Goal: Answer question/provide support: Share knowledge or assist other users

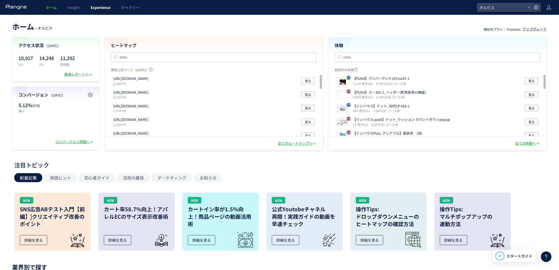
click at [88, 9] on link "Experience" at bounding box center [100, 7] width 30 height 15
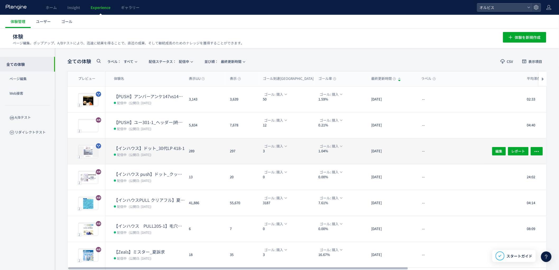
click at [133, 148] on dt "【インハウス】ドット_30代LP 418-1" at bounding box center [149, 148] width 71 height 6
click at [133, 148] on div at bounding box center [279, 135] width 559 height 270
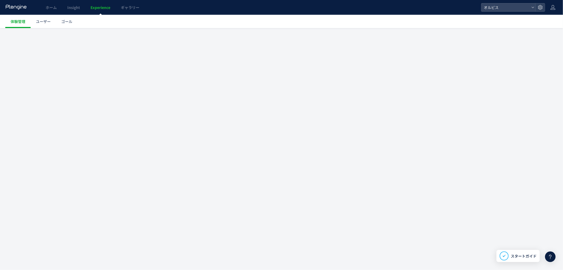
click at [133, 148] on div at bounding box center [281, 135] width 563 height 270
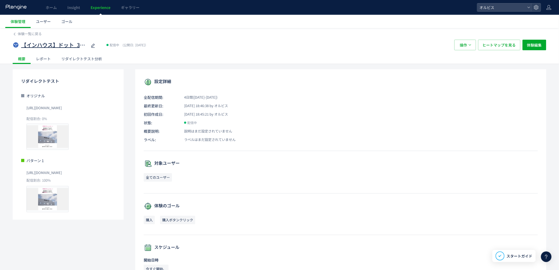
click at [91, 47] on icon at bounding box center [93, 46] width 6 height 6
drag, startPoint x: 100, startPoint y: 107, endPoint x: 25, endPoint y: 110, distance: 74.2
click at [25, 110] on div "オリジナル https://pr.orbis.co.jp/cosmetics/udot/418/ 配信割合: 0% プレビュー" at bounding box center [68, 121] width 94 height 57
copy span "https://pr.orbis.co.jp/cosmetics/udot/418/"
click at [97, 9] on span "Experience" at bounding box center [101, 7] width 20 height 5
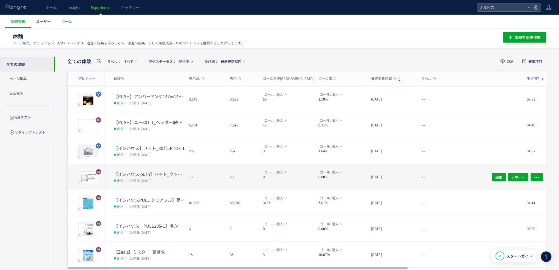
click at [126, 177] on dd "配信中 (公開日: 2025/08/08)" at bounding box center [149, 180] width 71 height 7
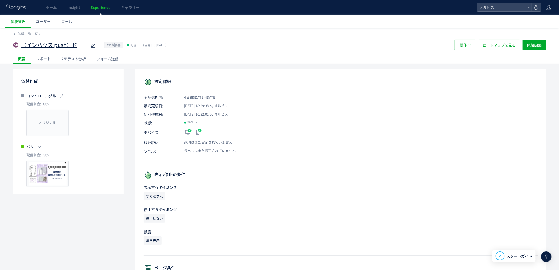
click at [91, 45] on icon at bounding box center [93, 46] width 6 height 6
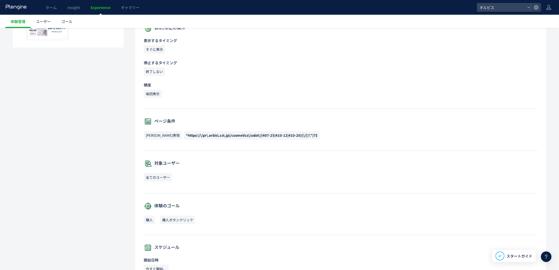
scroll to position [147, 0]
drag, startPoint x: 167, startPoint y: 135, endPoint x: 318, endPoint y: 140, distance: 151.1
click at [318, 140] on p "正規表現 ^https:\/\/pr\.orbis\.co\.jp\/cosmetics\/udot\/(407-25|410-12|410-20)(\/|\…" at bounding box center [341, 136] width 394 height 11
copy span "https:\/\/pr\.orbis\.co\.jp\/cosmetics\/udot\/(407-25|410-12|410-20)(\/|\?.*)?$"
click at [267, 135] on span "^https:\/\/pr\.orbis\.co\.jp\/cosmetics\/udot\/(407-25|410-12|410-20)(\/|\?.*)?$" at bounding box center [251, 134] width 131 height 5
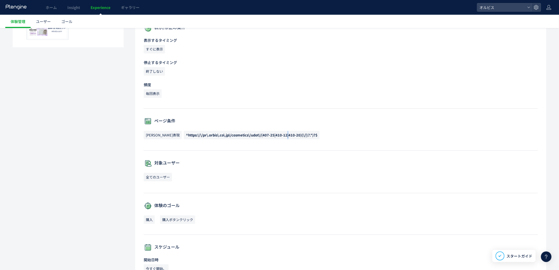
click at [267, 135] on span "^https:\/\/pr\.orbis\.co\.jp\/cosmetics\/udot\/(407-25|410-12|410-20)(\/|\?.*)?$" at bounding box center [251, 134] width 131 height 5
copy div "^https:\/\/pr\.orbis\.co\.jp\/cosmetics\/udot\/(407-25|410-12|410-20)(\/|\?.*)?$"
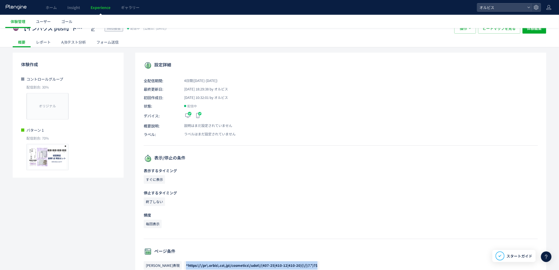
scroll to position [0, 0]
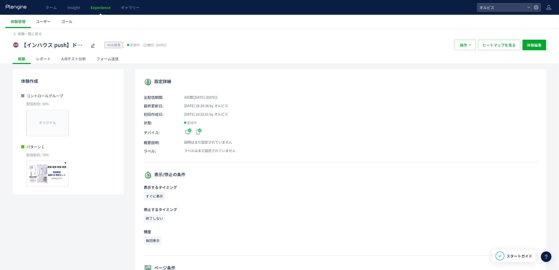
click at [79, 59] on div "A/Bテスト分析" at bounding box center [73, 58] width 35 height 11
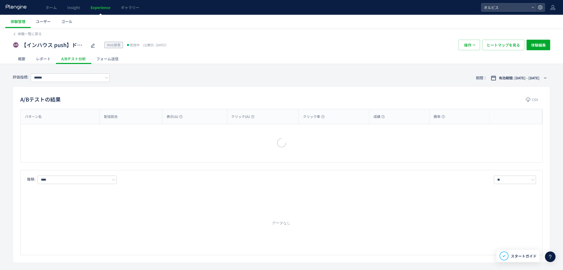
type input "**"
click at [40, 59] on div "レポート" at bounding box center [43, 58] width 25 height 11
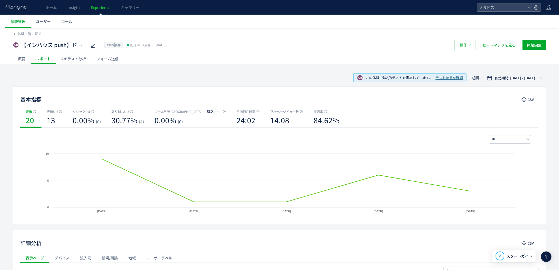
click at [62, 61] on div "A/Bテスト分析" at bounding box center [73, 58] width 35 height 11
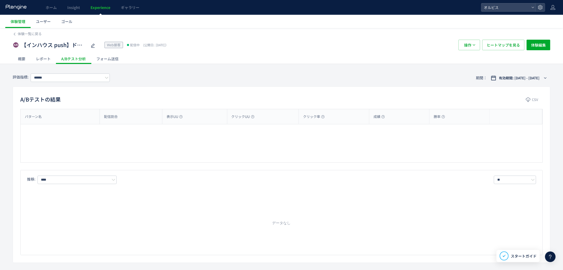
type input "**"
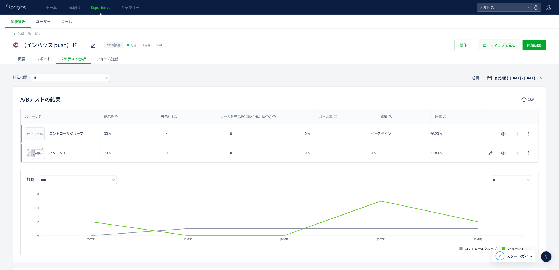
click at [493, 46] on span "ヒートマップを見る" at bounding box center [498, 45] width 33 height 11
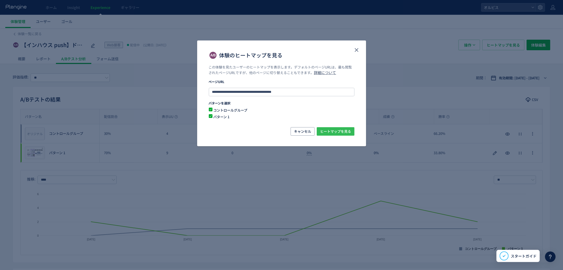
click at [325, 130] on span "ヒートマップを見る" at bounding box center [335, 131] width 31 height 8
click at [356, 47] on icon "close" at bounding box center [356, 50] width 6 height 6
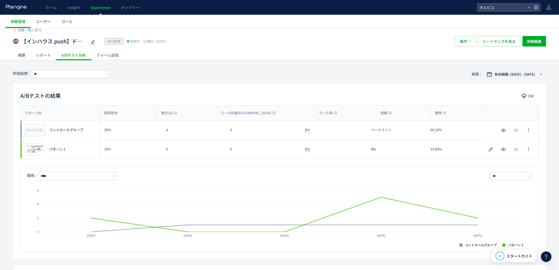
scroll to position [4, 0]
click at [40, 55] on div "レポート" at bounding box center [43, 54] width 25 height 11
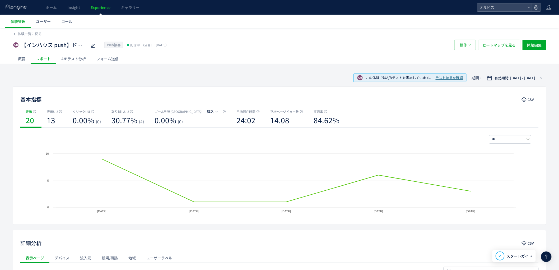
click at [81, 56] on div "A/Bテスト分析" at bounding box center [73, 58] width 35 height 11
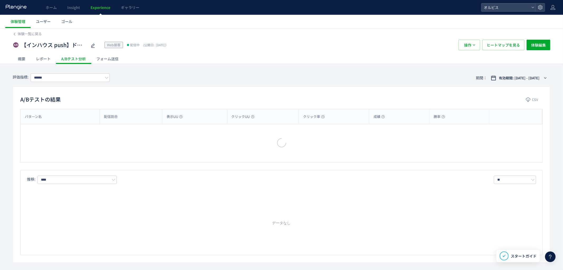
type input "**"
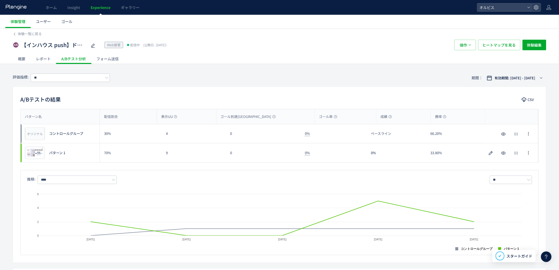
click at [23, 60] on div "概要" at bounding box center [22, 58] width 18 height 11
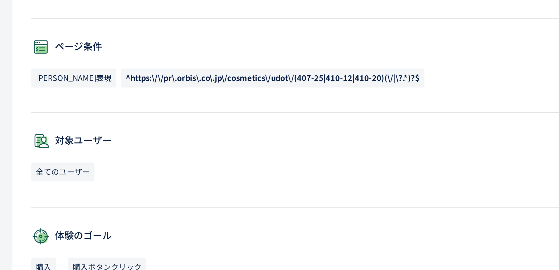
scroll to position [176, 0]
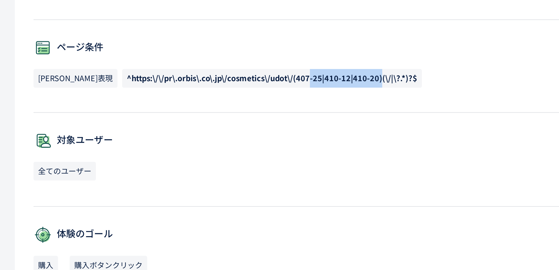
drag, startPoint x: 280, startPoint y: 105, endPoint x: 248, endPoint y: 110, distance: 32.0
click at [249, 110] on p "正規表現 ^https:\/\/pr\.orbis\.co\.jp\/cosmetics\/udot\/(407-25|410-12|410-20)(\/|\…" at bounding box center [341, 107] width 394 height 11
click at [244, 109] on p "正規表現 ^https:\/\/pr\.orbis\.co\.jp\/cosmetics\/udot\/(407-25|410-12|410-20)(\/|\…" at bounding box center [341, 107] width 394 height 11
click at [232, 113] on div "ページ条件 正規表現 ^https:\/\/pr\.orbis\.co\.jp\/cosmetics\/udot\/(407-25|410-12|410-20…" at bounding box center [341, 105] width 394 height 34
click at [242, 121] on div "設定詳細 全配信期間: 4日間(2025/08/08-今日) 最終更新日: 2025/08/08 18:29:38 by オルビス 初回作成日: 2025/0…" at bounding box center [340, 107] width 411 height 427
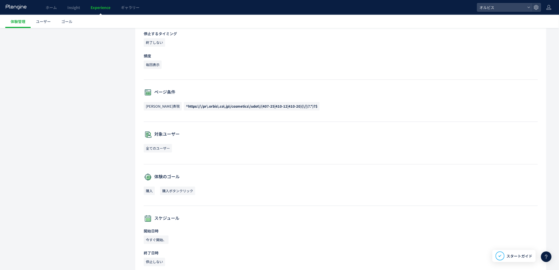
click at [194, 109] on span "^https:\/\/pr\.orbis\.co\.jp\/cosmetics\/udot\/(407-25|410-12|410-20)(\/|\?.*)?$" at bounding box center [252, 106] width 136 height 8
copy div "^https:\/\/pr\.orbis\.co\.jp\/cosmetics\/udot\/(407-25|410-12|410-20)(\/|\?.*)?$"
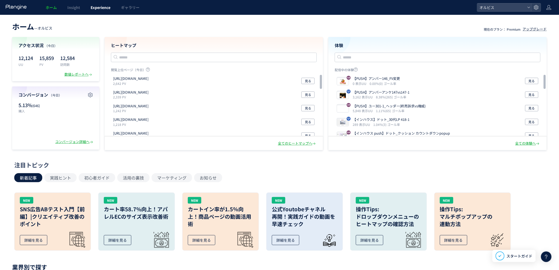
click at [102, 14] on link "Experience" at bounding box center [100, 7] width 30 height 15
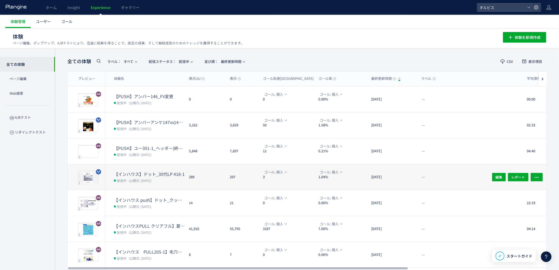
scroll to position [39, 0]
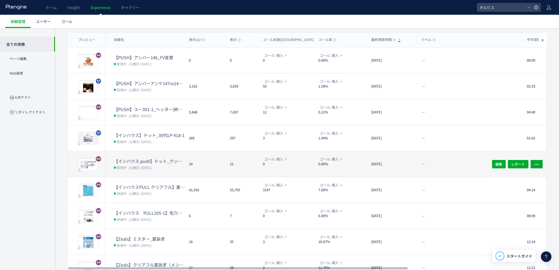
click at [165, 161] on dt "【インハウス push】ドット_クッション カウントダウンpopup" at bounding box center [149, 161] width 71 height 6
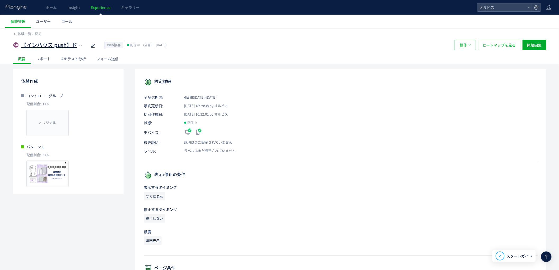
click at [65, 46] on span "【インハウス push】ドット_クッション カウントダウンpopup" at bounding box center [54, 45] width 66 height 8
click at [73, 46] on span "【インハウス push】ドット_クッション カウントダウンpopup" at bounding box center [54, 45] width 66 height 8
click at [72, 46] on input "**********" at bounding box center [54, 45] width 66 height 11
click at [71, 46] on input "**********" at bounding box center [54, 45] width 66 height 11
click at [70, 46] on input "**********" at bounding box center [54, 45] width 66 height 11
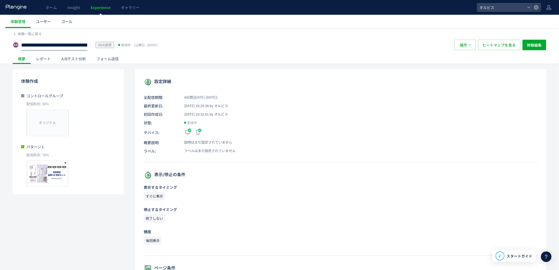
click at [70, 46] on input "**********" at bounding box center [54, 45] width 66 height 11
drag, startPoint x: 475, startPoint y: 100, endPoint x: 480, endPoint y: 74, distance: 26.8
click at [546, 257] on icon at bounding box center [546, 256] width 6 height 6
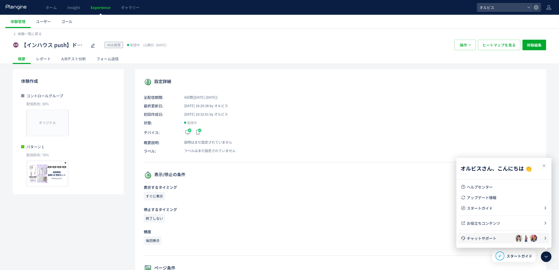
click at [495, 238] on span "チャットサポート" at bounding box center [491, 237] width 48 height 5
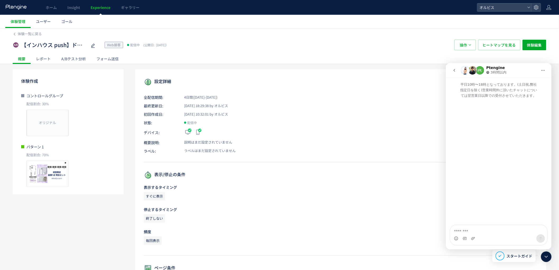
click at [483, 230] on textarea "メッセージ..." at bounding box center [498, 229] width 97 height 9
type textarea "*"
drag, startPoint x: 68, startPoint y: 246, endPoint x: 72, endPoint y: 242, distance: 6.2
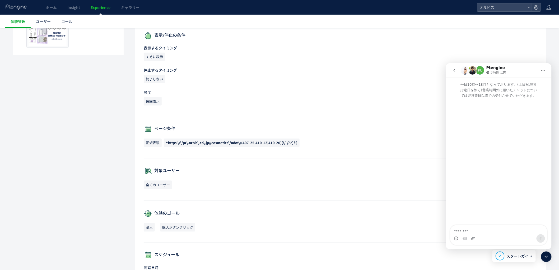
scroll to position [156, 0]
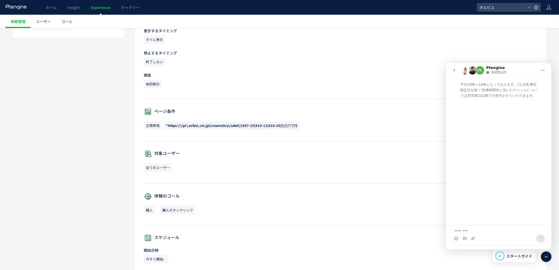
click at [190, 127] on span "^https:\/\/pr\.orbis\.co\.jp\/cosmetics\/udot\/(407-25|410-12|410-20)(\/|\?.*)?$" at bounding box center [231, 125] width 131 height 5
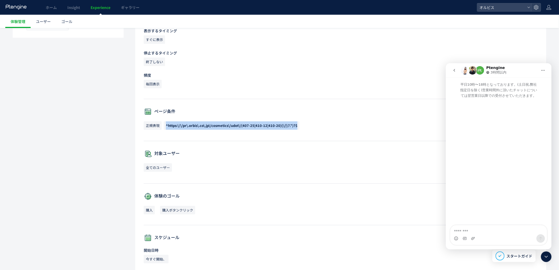
click at [190, 127] on span "^https:\/\/pr\.orbis\.co\.jp\/cosmetics\/udot\/(407-25|410-12|410-20)(\/|\?.*)?$" at bounding box center [231, 125] width 131 height 5
copy div "^https:\/\/pr\.orbis\.co\.jp\/cosmetics\/udot\/(407-25|410-12|410-20)(\/|\?.*)?$"
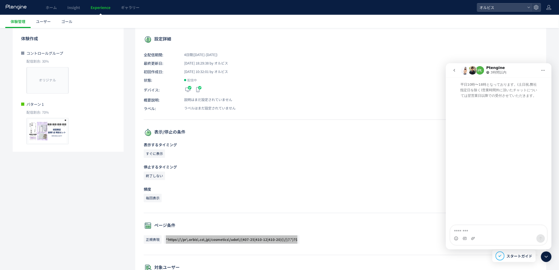
scroll to position [0, 0]
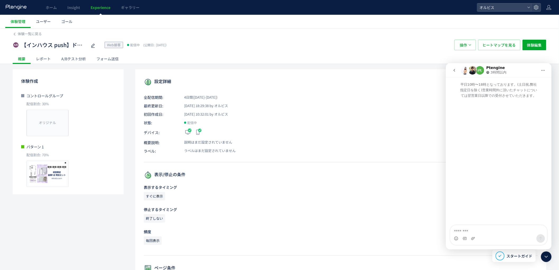
click at [41, 59] on div "レポート" at bounding box center [43, 58] width 25 height 11
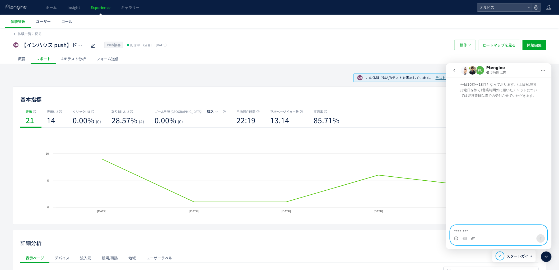
click at [473, 228] on textarea "メッセージ..." at bounding box center [498, 229] width 97 height 9
type textarea "**********"
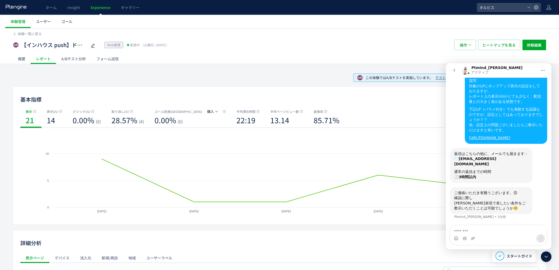
scroll to position [102, 0]
click at [478, 235] on div "Intercom Messenger" at bounding box center [498, 238] width 97 height 8
drag, startPoint x: 455, startPoint y: 203, endPoint x: 488, endPoint y: 210, distance: 34.3
click at [488, 210] on div "正規表現で表したい条件をご教示いただくことは可能でしょうか☺️" at bounding box center [491, 205] width 74 height 10
click at [475, 204] on div "正規表現で表したい条件をご教示いただくことは可能でしょうか☺️" at bounding box center [491, 205] width 74 height 10
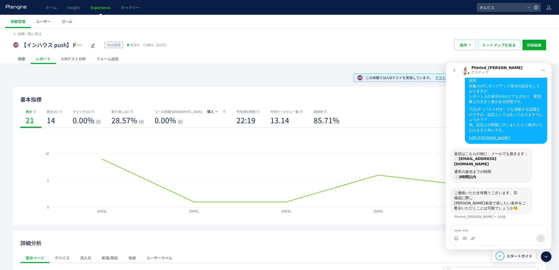
click at [500, 205] on div "正規表現で表したい条件をご教示いただくことは可能でしょうか☺️" at bounding box center [491, 205] width 74 height 10
drag, startPoint x: 457, startPoint y: 203, endPoint x: 502, endPoint y: 209, distance: 44.5
click at [501, 208] on div "正規表現で表したい条件をご教示いただくことは可能でしょうか☺️" at bounding box center [491, 205] width 74 height 10
click at [502, 210] on div "正規表現で表したい条件をご教示いただくことは可能でしょうか☺️" at bounding box center [491, 205] width 74 height 10
click at [495, 230] on textarea "メッセージ..." at bounding box center [498, 229] width 97 height 9
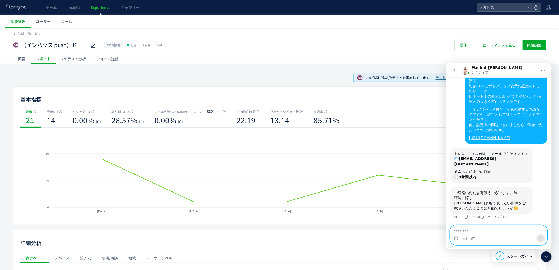
click at [499, 233] on textarea "メッセージ..." at bounding box center [498, 229] width 97 height 9
paste textarea "**********"
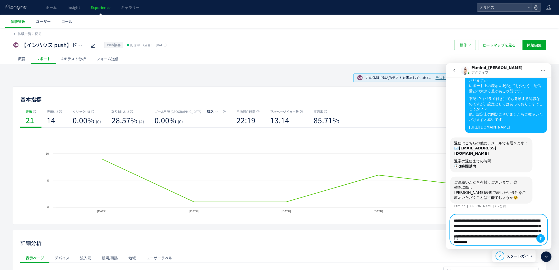
scroll to position [0, 0]
drag, startPoint x: 498, startPoint y: 223, endPoint x: 402, endPoint y: 156, distance: 117.5
click html "Ptmind_伊東 アクティブ 平日10時〜18時となっております。(土日祝,弊社指定日を除く)営業時間外に頂いたチャットについては翌営業日以降での受付させて…"
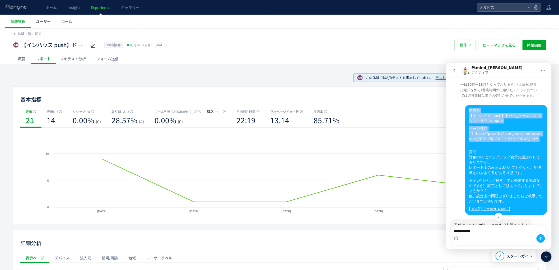
drag, startPoint x: 533, startPoint y: 140, endPoint x: 465, endPoint y: 134, distance: 68.6
click at [465, 134] on div "体験名 【インハウス push】ドット_クッション カウントダウンpopup ページ条件 ^https:\/\/pr\.orbis\.co\.jp\/cosm…" at bounding box center [505, 159] width 82 height 110
copy div "体験名 【インハウス push】ドット_クッション カウントダウンpopup ページ条件 ^https:\/\/pr\.orbis\.co\.jp\/cosm…"
click at [469, 135] on div "ページ条件 ^https:\/\/pr\.orbis\.co\.jp\/cosmetics\/udot\/(407-25|410-12|410-20)(\/|…" at bounding box center [506, 134] width 74 height 16
copy div "^https:\/\/pr\.orbis\.co\.jp\/cosmetics\/udot\/(407-25|410-12|410-20)(\/|\?.*)?$"
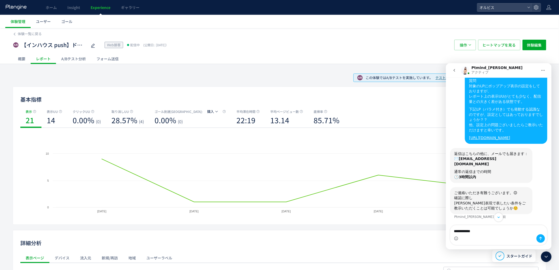
scroll to position [102, 0]
click at [486, 236] on div "Intercom Messenger" at bounding box center [498, 238] width 97 height 8
click at [507, 231] on textarea "**********" at bounding box center [498, 229] width 97 height 9
paste textarea "**********"
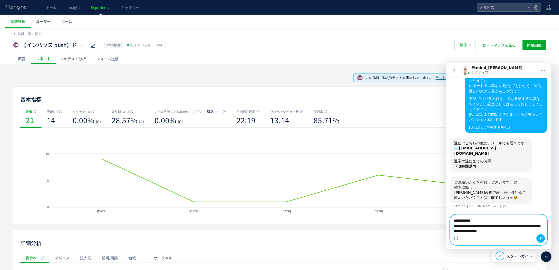
scroll to position [123, 0]
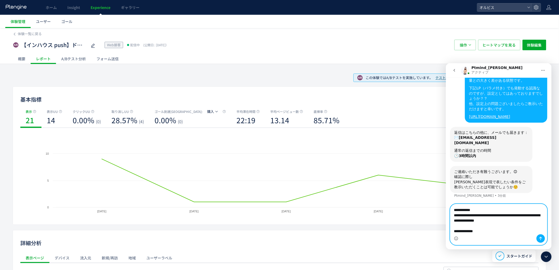
type textarea "**********"
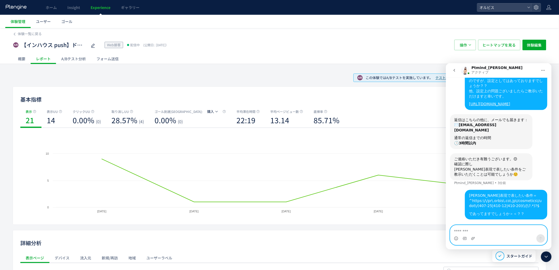
scroll to position [136, 0]
click at [509, 233] on textarea "メッセージ..." at bounding box center [498, 229] width 97 height 9
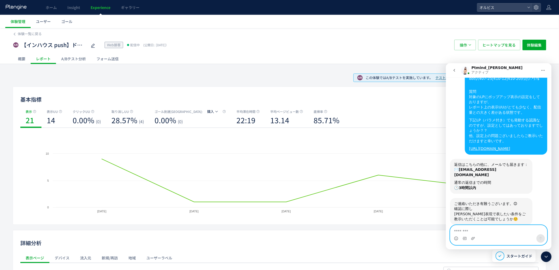
scroll to position [57, 0]
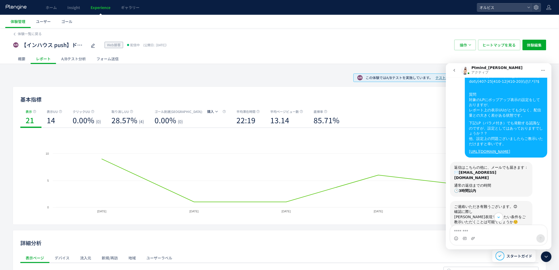
drag, startPoint x: 495, startPoint y: 187, endPoint x: 465, endPoint y: 146, distance: 51.4
click at [465, 146] on div "体験名 【インハウス push】ドット_クッション カウントダウンpopup ページ条件 ^https:\/\/pr\.orbis\.co\.jp\/cosm…" at bounding box center [505, 102] width 82 height 110
click at [465, 147] on div "体験名 【インハウス push】ドット_クッション カウントダウンpopup ページ条件 ^https:\/\/pr\.orbis\.co\.jp\/cosm…" at bounding box center [505, 102] width 82 height 110
click at [464, 145] on div "体験名 【インハウス push】ドット_クッション カウントダウンpopup ページ条件 ^https:\/\/pr\.orbis\.co\.jp\/cosm…" at bounding box center [505, 102] width 82 height 110
click at [464, 147] on div "体験名 【インハウス push】ドット_クッション カウントダウンpopup ページ条件 ^https:\/\/pr\.orbis\.co\.jp\/cosm…" at bounding box center [505, 102] width 82 height 110
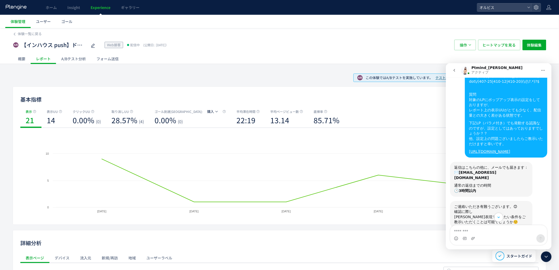
drag, startPoint x: 463, startPoint y: 147, endPoint x: 498, endPoint y: 193, distance: 59.0
click at [498, 161] on div "体験名 【インハウス push】ドット_クッション カウントダウンpopup ページ条件 ^https:\/\/pr\.orbis\.co\.jp\/cosm…" at bounding box center [498, 104] width 97 height 114
click at [493, 157] on div "体験名 【インハウス push】ドット_クッション カウントダウンpopup ページ条件 ^https:\/\/pr\.orbis\.co\.jp\/cosm…" at bounding box center [505, 102] width 82 height 110
drag, startPoint x: 492, startPoint y: 188, endPoint x: 466, endPoint y: 145, distance: 49.3
click at [469, 149] on div "[URL][DOMAIN_NAME]" at bounding box center [506, 151] width 74 height 5
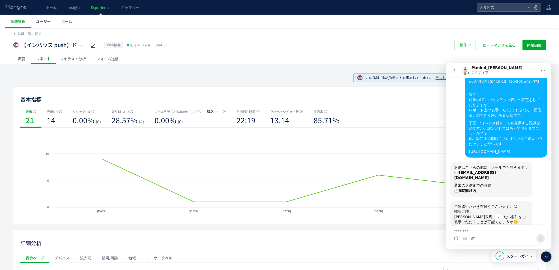
copy link "[URL][DOMAIN_NAME]"
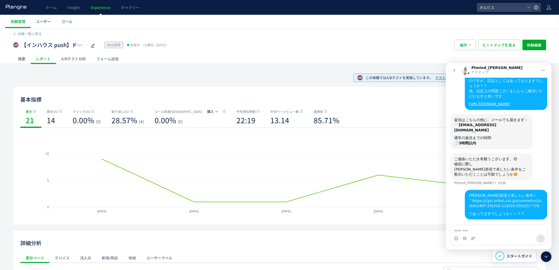
scroll to position [102, 0]
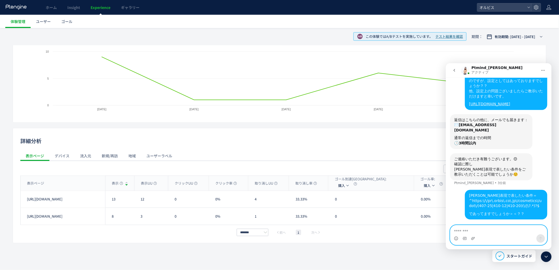
click at [478, 233] on textarea "メッセージ..." at bounding box center [498, 229] width 97 height 9
type textarea "*"
paste textarea "**********"
type textarea "**********"
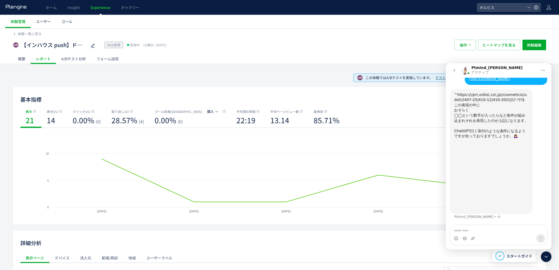
scroll to position [329, 0]
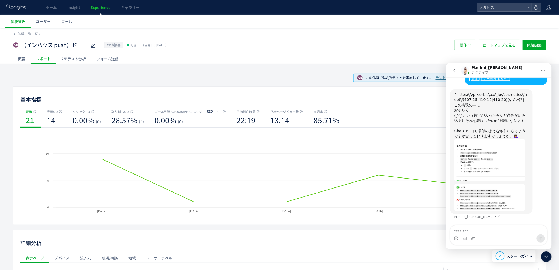
click at [451, 84] on div "広告の入稿URLは下記を使用しております。 https://pr.orbis.co.jp/cosmetics/udot/410-12/?pcd=1000216…" at bounding box center [498, 78] width 97 height 21
click at [469, 186] on img "Ptmind_伊東さんから新しいメッセージが届きました…" at bounding box center [489, 196] width 71 height 27
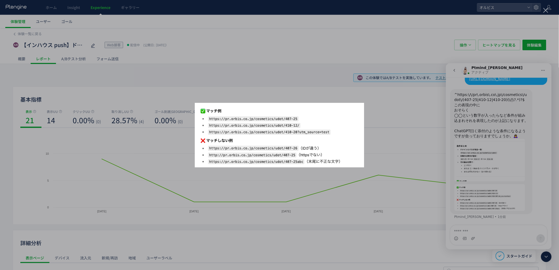
click at [506, 163] on div "Intercom Messenger" at bounding box center [279, 135] width 559 height 270
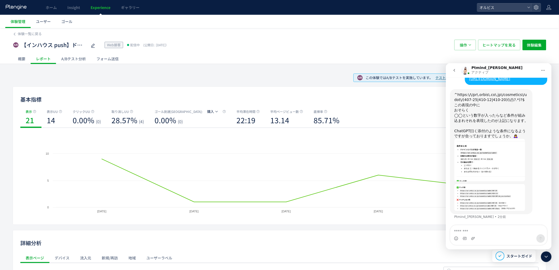
click at [487, 155] on img "Ptmind_伊東さんから新しいメッセージが届きました…" at bounding box center [489, 159] width 71 height 43
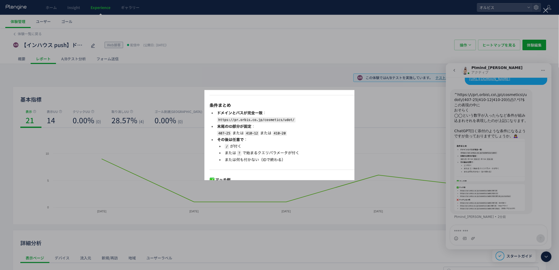
click at [508, 130] on div "Intercom Messenger" at bounding box center [279, 135] width 559 height 270
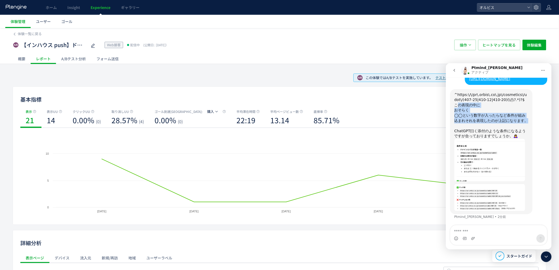
drag, startPoint x: 455, startPoint y: 105, endPoint x: 509, endPoint y: 122, distance: 56.9
click at [507, 120] on div "^https:\/\/pr\.orbis\.co\.jp\/cosmetics\/udot\/(407-25|410-12|410-20)(\/|\?.*)?…" at bounding box center [491, 151] width 74 height 119
click at [509, 122] on div "◯◯という数字が入ったらなど条件が組み込まれそれを表現したのが上記になります。 ChatGPT曰く添付のような条件になるようですが合っておりますでしょうか。🙇…" at bounding box center [491, 125] width 74 height 26
drag, startPoint x: 509, startPoint y: 122, endPoint x: 466, endPoint y: 103, distance: 46.9
click at [455, 87] on div "体験名 【インハウス push】ドット_クッション カウントダウンpopup ページ条件 ^https:\/\/pr\.orbis\.co\.jp\/cosm…" at bounding box center [498, 36] width 97 height 377
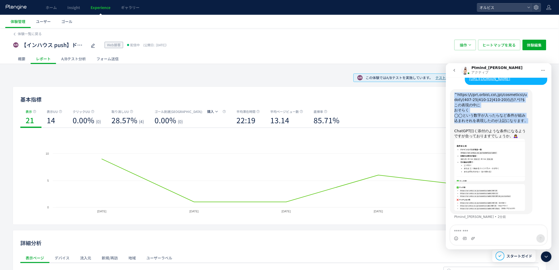
click at [472, 108] on div "おそらく" at bounding box center [491, 109] width 74 height 5
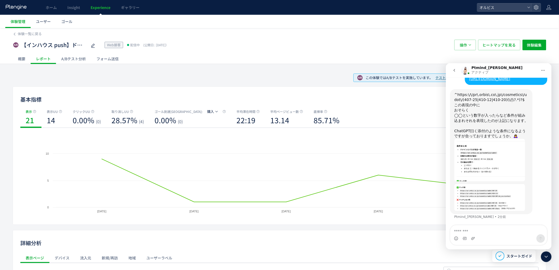
scroll to position [329, 0]
click at [489, 227] on textarea "メッセージ..." at bounding box center [498, 229] width 97 height 9
type textarea "*"
type textarea "**********"
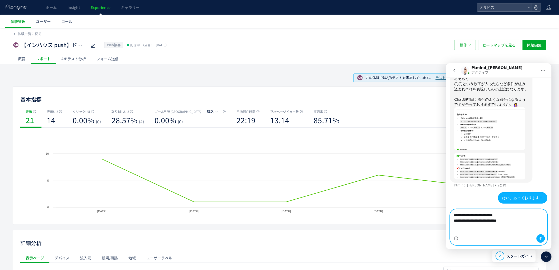
scroll to position [10, 0]
type textarea "**********"
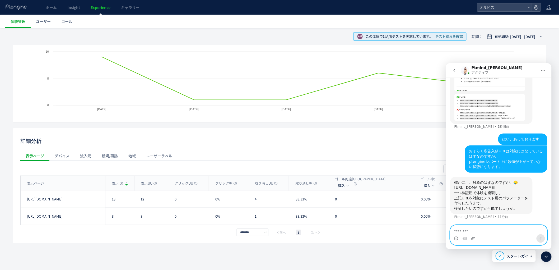
scroll to position [460, 0]
drag, startPoint x: 454, startPoint y: 140, endPoint x: 508, endPoint y: 188, distance: 72.4
click at [508, 186] on div "確かに、、対象のはずなのですが、🥲 https://pr.orbis.co.jp/cosmetics/udot/410-12/?pcd=10002169&pl…" at bounding box center [491, 195] width 74 height 31
click at [508, 201] on div "上記URLを対象にテスト用のパラメーターを付与したうえで、" at bounding box center [491, 200] width 74 height 10
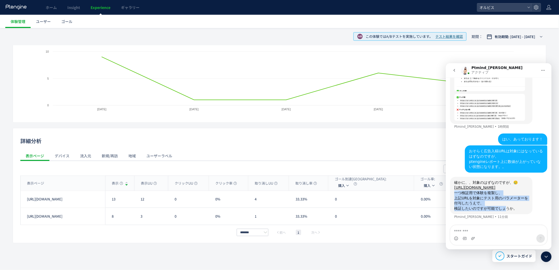
drag, startPoint x: 455, startPoint y: 193, endPoint x: 499, endPoint y: 207, distance: 45.7
click at [498, 207] on div "確かに、、対象のはずなのですが、🥲 https://pr.orbis.co.jp/cosmetics/udot/410-12/?pcd=10002169&pl…" at bounding box center [491, 195] width 74 height 31
click at [499, 207] on div "検証したいのですが可能でしょうか。" at bounding box center [491, 207] width 74 height 5
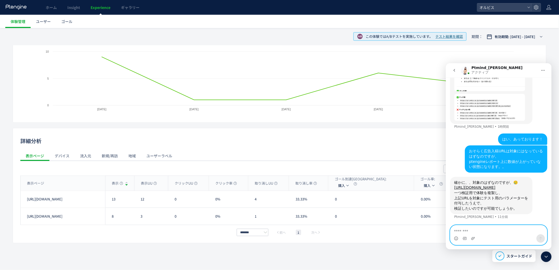
click at [481, 228] on textarea "メッセージ..." at bounding box center [498, 229] width 97 height 9
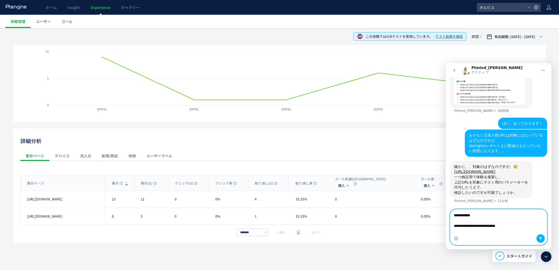
scroll to position [471, 0]
type textarea "**********"
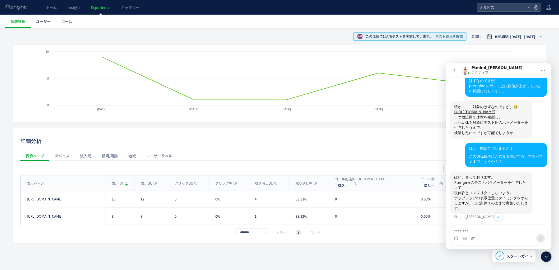
scroll to position [525, 0]
click at [489, 230] on textarea "メッセージ..." at bounding box center [498, 229] width 97 height 9
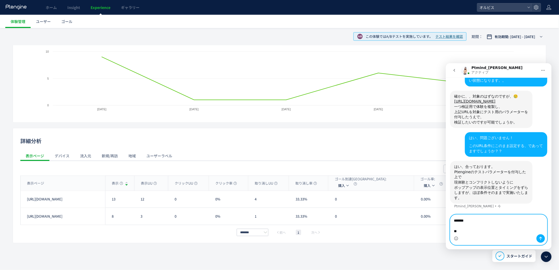
scroll to position [536, 0]
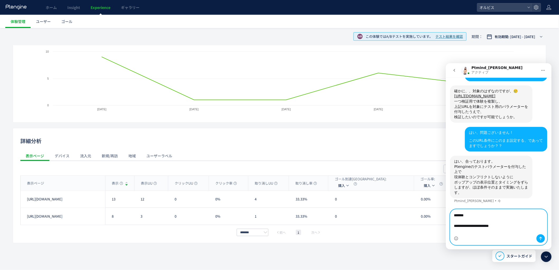
type textarea "**********"
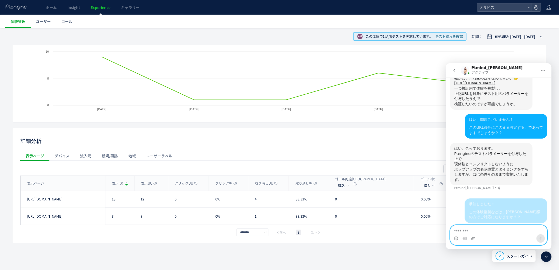
scroll to position [554, 0]
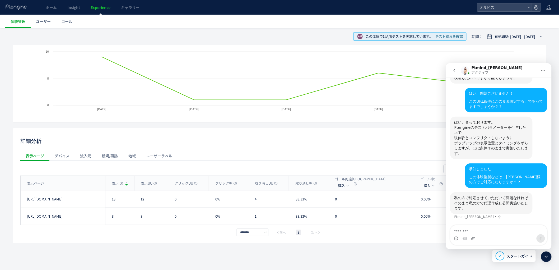
scroll to position [575, 0]
click at [483, 231] on textarea "メッセージ..." at bounding box center [498, 229] width 97 height 9
type textarea "*"
type textarea "**********"
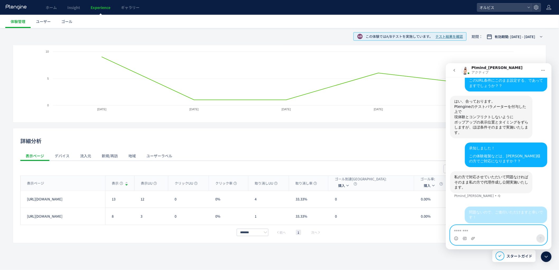
scroll to position [591, 0]
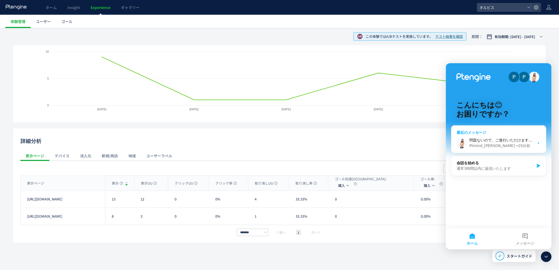
click at [517, 136] on div "問題ないので、ご進行いただけますと幸いです！ Ptmind_伊東 • 25分前" at bounding box center [498, 143] width 95 height 20
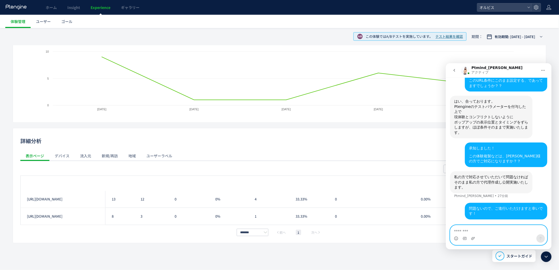
scroll to position [0, 0]
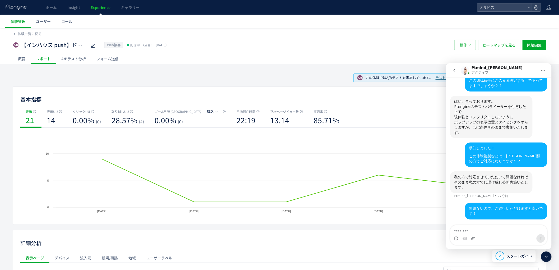
click at [46, 60] on div "レポート" at bounding box center [43, 58] width 25 height 11
click at [15, 56] on div "概要" at bounding box center [22, 58] width 18 height 11
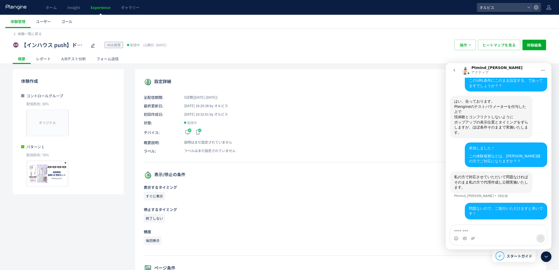
click at [67, 57] on div "A/Bテスト分析" at bounding box center [73, 58] width 35 height 11
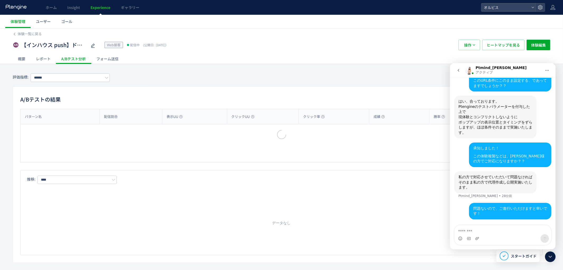
type input "**"
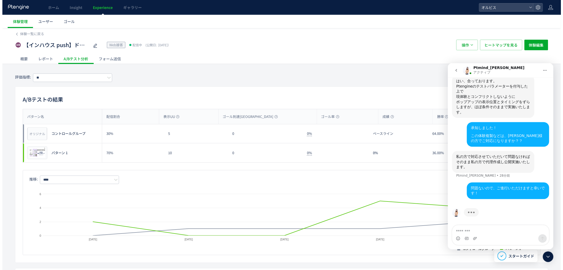
scroll to position [600, 0]
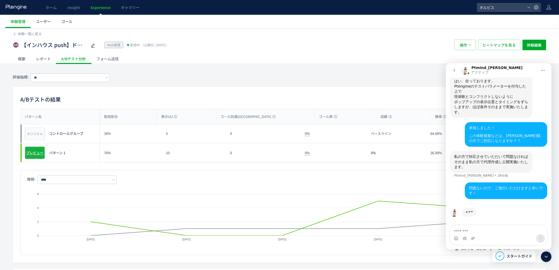
click at [32, 154] on span "プレビュー" at bounding box center [34, 152] width 17 height 5
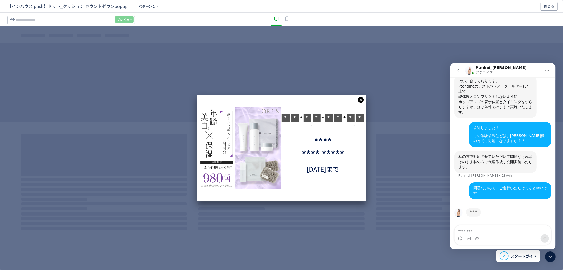
click at [360, 101] on icon "dialog" at bounding box center [361, 100] width 6 height 6
click at [70, 20] on input "dialog" at bounding box center [71, 20] width 128 height 8
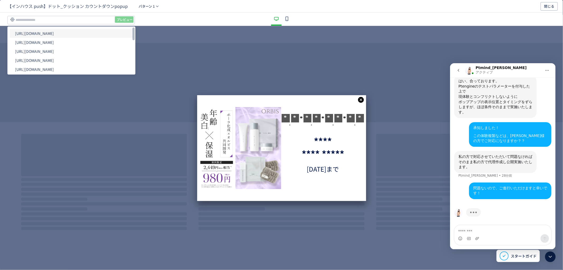
click at [0, 0] on li "[URL][DOMAIN_NAME]" at bounding box center [0, 0] width 0 height 0
type input "**********"
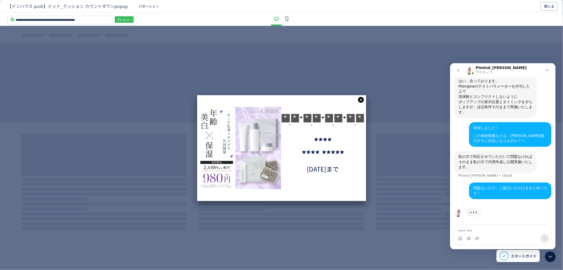
click at [123, 20] on span "プレビュー" at bounding box center [125, 19] width 16 height 8
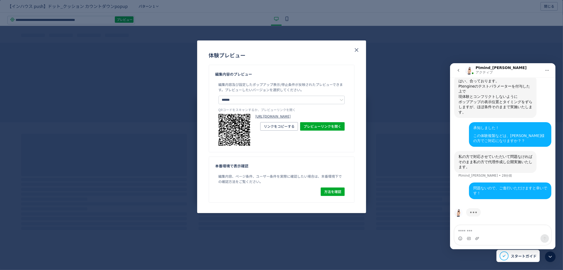
click at [291, 119] on link "https://pr.orbis.co.jp/cosmetics/udot/410-12/?preview_ptx_token=v4-9b3526ec-28f…" at bounding box center [300, 116] width 89 height 5
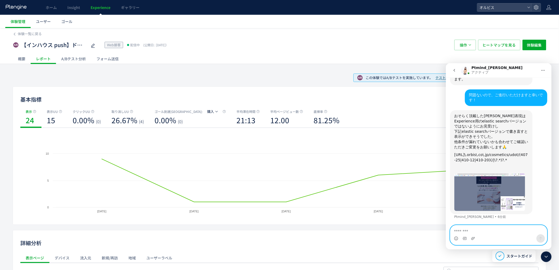
scroll to position [683, 0]
drag, startPoint x: 512, startPoint y: 122, endPoint x: 491, endPoint y: 125, distance: 21.1
click at [491, 125] on div "おそらく頂戴した正規表現はExperience用のelastic searchバージョンではないようにお見受けし" at bounding box center [491, 121] width 74 height 16
click at [493, 133] on div "下記elastic searchバージョンで書き直すと表示ができそうでした。" at bounding box center [491, 134] width 74 height 10
click at [516, 133] on div "下記elastic searchバージョンで書き直すと表示ができそうでした。" at bounding box center [491, 134] width 74 height 10
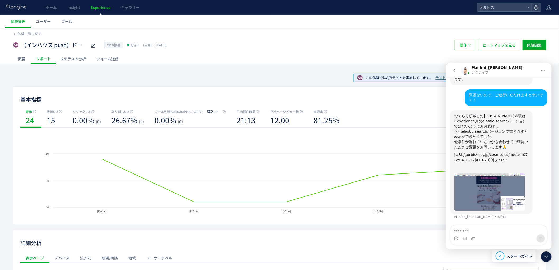
drag, startPoint x: 506, startPoint y: 161, endPoint x: 455, endPoint y: 156, distance: 51.4
click at [455, 156] on div "https://pr\.orbis\.co\.jp/cosmetics/udot/(407-25|410-12|410-20)(/|\?.*)?.* ​" at bounding box center [491, 162] width 74 height 21
drag, startPoint x: 454, startPoint y: 155, endPoint x: 503, endPoint y: 162, distance: 50.0
click at [503, 162] on div "https://pr\.orbis\.co\.jp/cosmetics/udot/(407-25|410-12|410-20)(/|\?.*)?.* ​" at bounding box center [491, 162] width 74 height 21
copy div "https://pr\.orbis\.co\.jp/cosmetics/udot/(407-25|410-12|410-20)(/|\?.*)?.*"
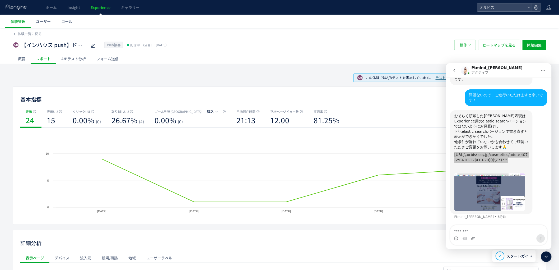
click at [410, 118] on div "表示 24 表示UU 15 クリックUU 0.00% (0) 取り消しUU 26.67% (4) ゴール到達UU : 購入 0.00% (0) 平均滞在時間 …" at bounding box center [279, 118] width 518 height 19
click at [475, 198] on img "Ptmind_伊東さんから新しいメッセージが届きました…" at bounding box center [489, 192] width 71 height 38
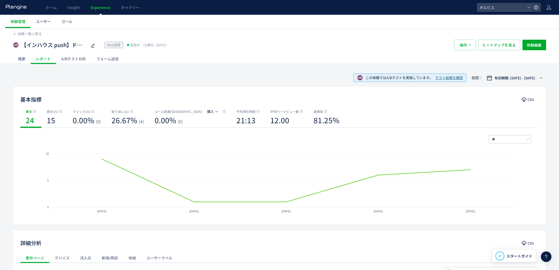
click at [543, 258] on icon at bounding box center [546, 256] width 6 height 6
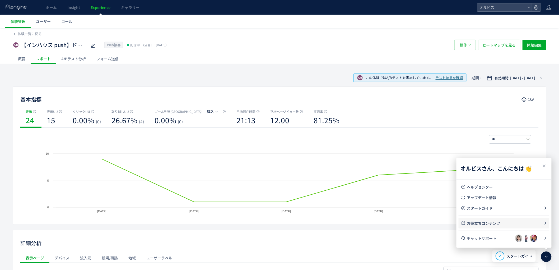
click at [484, 238] on span "チャットサポート" at bounding box center [491, 237] width 48 height 5
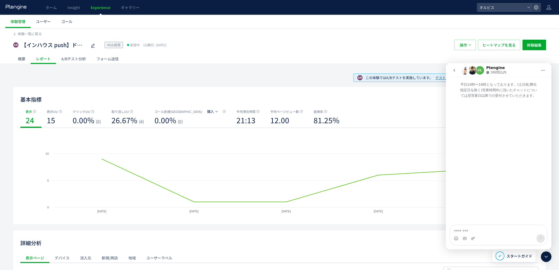
click at [451, 69] on button "go back" at bounding box center [454, 70] width 10 height 10
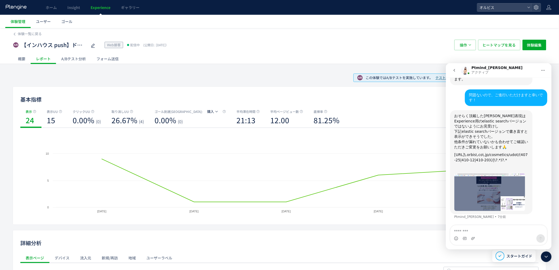
drag, startPoint x: 514, startPoint y: 162, endPoint x: 517, endPoint y: 153, distance: 9.9
click at [517, 153] on div "https://pr\.orbis\.co\.jp/cosmetics/udot/(407-25|410-12|410-20)(/|\?.*)?.* ​" at bounding box center [491, 162] width 74 height 21
click at [515, 163] on div "https://pr\.orbis\.co\.jp/cosmetics/udot/(407-25|410-12|410-20)(/|\?.*)?.* ​" at bounding box center [491, 162] width 74 height 21
click at [545, 258] on icon at bounding box center [546, 256] width 6 height 6
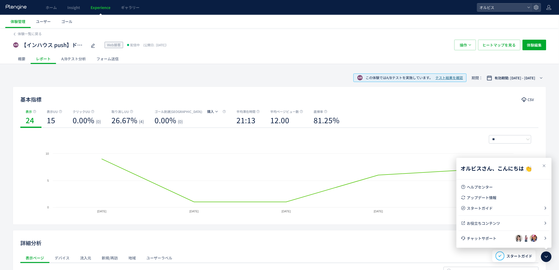
click at [549, 254] on icon at bounding box center [546, 256] width 6 height 6
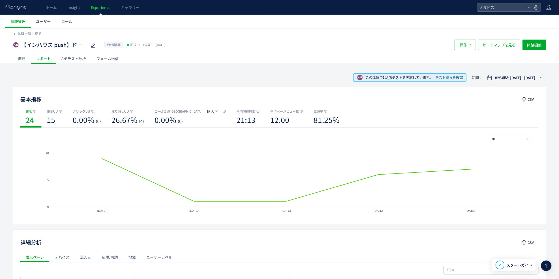
click at [546, 266] on icon at bounding box center [546, 266] width 6 height 6
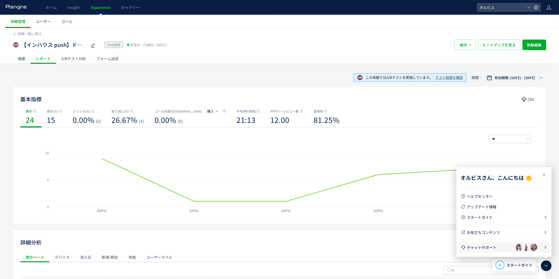
click at [497, 223] on li "チャットサポート" at bounding box center [503, 217] width 91 height 11
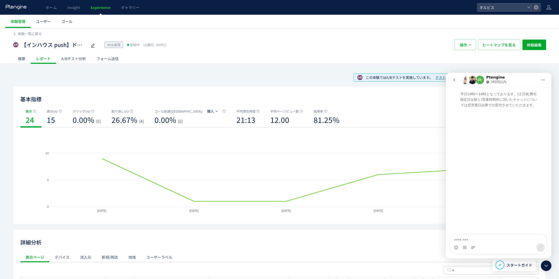
click at [469, 81] on img "Intercom Messenger" at bounding box center [472, 79] width 8 height 8
click at [454, 79] on icon "go back" at bounding box center [454, 80] width 4 height 4
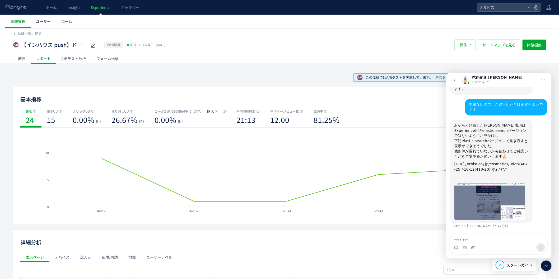
drag, startPoint x: 504, startPoint y: 169, endPoint x: 454, endPoint y: 165, distance: 50.1
click at [454, 165] on div "https://pr\.orbis\.co\.jp/cosmetics/udot/(407-25|410-12|410-20)(/|\?.*)?.* ​" at bounding box center [491, 172] width 74 height 21
copy div "[URL]\.orbis\.co\.jp/cosmetics/udot/(407-25|410-12|410-20)(/|\?.*)?.*"
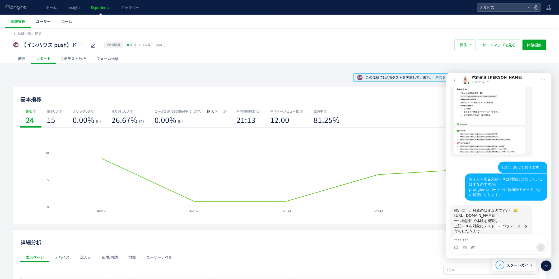
scroll to position [292, 0]
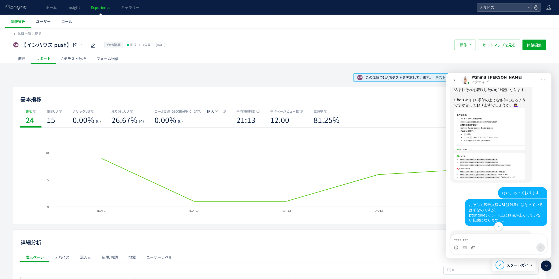
drag, startPoint x: 522, startPoint y: 142, endPoint x: 453, endPoint y: 137, distance: 69.4
click at [453, 137] on div "^https:\/\/pr\.orbis\.co\.jp\/cosmetics\/udot\/(407-25|410-12|410-20)(\/|\?.*)?…" at bounding box center [491, 120] width 82 height 125
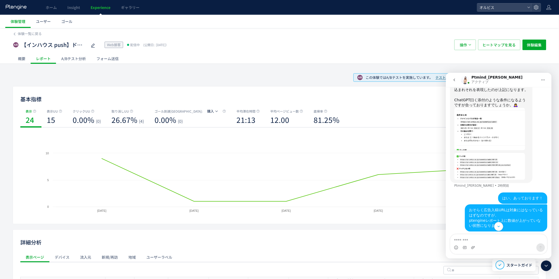
copy div "^https:\/\/pr\.orbis\.co\.jp\/cosmetics\/udot\/(407-25|410-12|410-20)(\/|\?.*)?$"
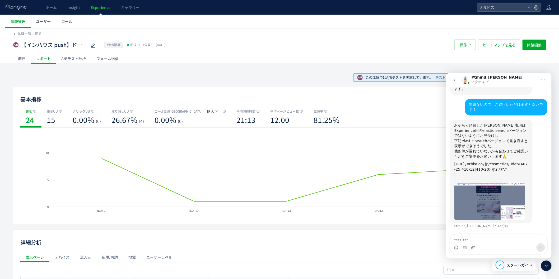
scroll to position [688, 0]
drag, startPoint x: 495, startPoint y: 132, endPoint x: 512, endPoint y: 133, distance: 16.9
click at [512, 133] on div "おそらく頂戴した正規表現はExperience用のelastic searchバージョンではないようにお見受けし" at bounding box center [491, 131] width 74 height 16
copy div "Experience"
drag, startPoint x: 454, startPoint y: 135, endPoint x: 476, endPoint y: 136, distance: 22.2
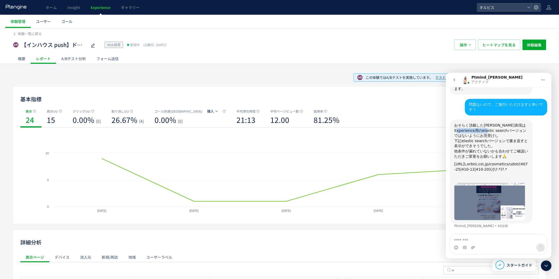
click at [476, 136] on div "おそらく頂戴した正規表現はExperience用のelastic searchバージョンではないようにお見受けし" at bounding box center [491, 131] width 74 height 16
copy div "elastic search"
drag, startPoint x: 505, startPoint y: 171, endPoint x: 863, endPoint y: 230, distance: 363.6
click at [454, 165] on div "https://pr\.orbis\.co\.jp/cosmetics/udot/(407-25|410-12|410-20)(/|\?.*)?.* ​" at bounding box center [491, 172] width 74 height 21
copy div "[URL]\.orbis\.co\.jp/cosmetics/udot/(407-25|410-12|410-20)(/|\?.*)?.*"
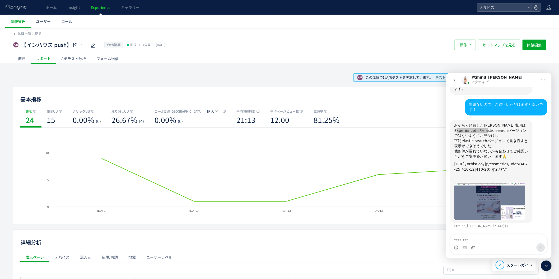
click at [27, 59] on div "概要" at bounding box center [22, 58] width 18 height 11
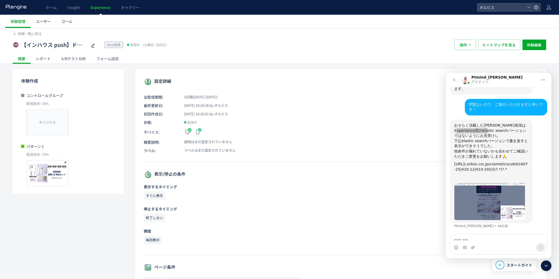
drag, startPoint x: 547, startPoint y: 268, endPoint x: 44, endPoint y: 169, distance: 512.2
click at [547, 268] on icon at bounding box center [546, 266] width 6 height 6
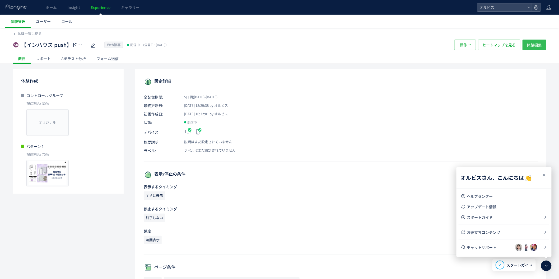
click at [536, 48] on span "体験編集" at bounding box center [534, 45] width 15 height 11
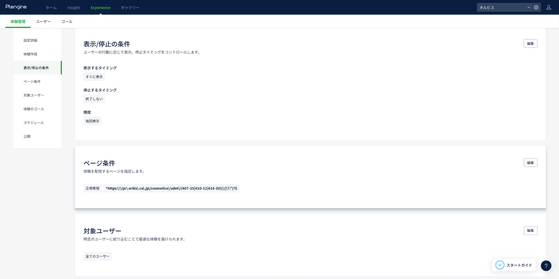
scroll to position [234, 0]
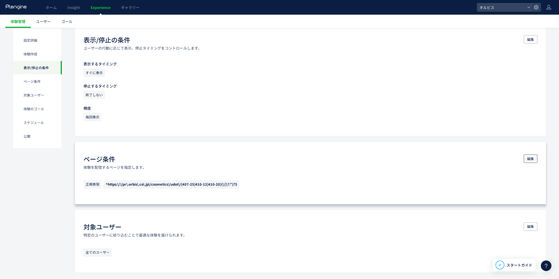
click at [528, 161] on span "編集" at bounding box center [530, 159] width 7 height 8
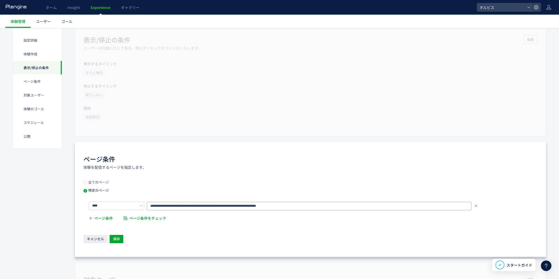
click at [223, 204] on input "**********" at bounding box center [309, 206] width 324 height 8
paste input "text"
type input "**********"
click at [117, 240] on span "保存" at bounding box center [116, 239] width 7 height 8
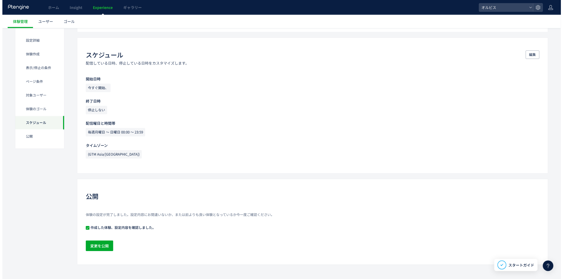
scroll to position [550, 0]
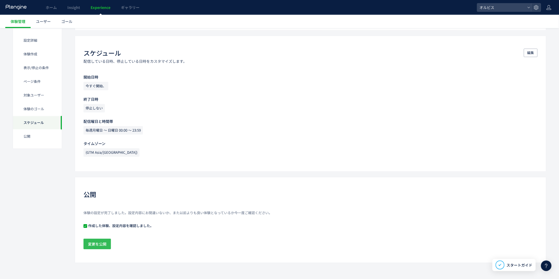
click at [106, 246] on span "変更を公開" at bounding box center [97, 244] width 18 height 11
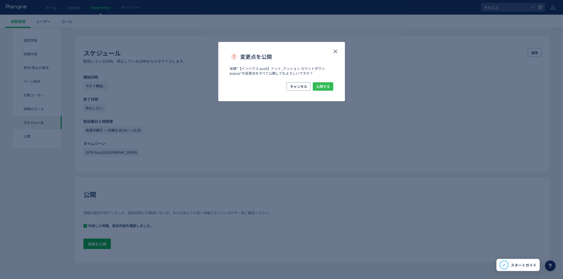
click at [319, 86] on span "公開する" at bounding box center [323, 86] width 14 height 8
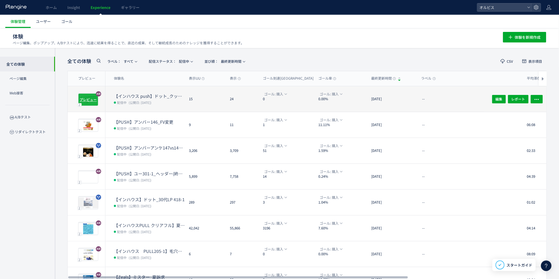
click at [92, 100] on circle at bounding box center [88, 99] width 9 height 9
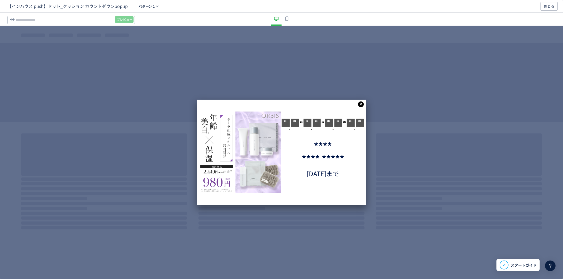
drag, startPoint x: 360, startPoint y: 104, endPoint x: 386, endPoint y: 76, distance: 38.3
click at [361, 104] on icon "dialog" at bounding box center [361, 104] width 7 height 7
click at [360, 106] on icon "dialog" at bounding box center [361, 105] width 6 height 6
click at [285, 23] on div "dialog" at bounding box center [287, 19] width 11 height 13
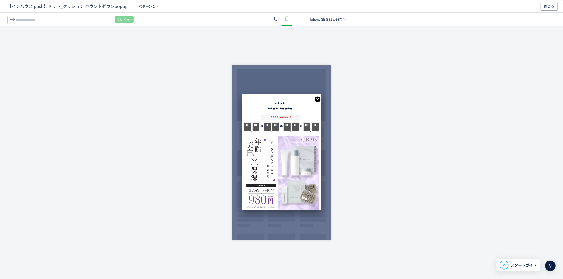
click at [319, 101] on icon "dialog" at bounding box center [318, 100] width 6 height 6
click at [545, 8] on span "閉じる" at bounding box center [549, 6] width 10 height 8
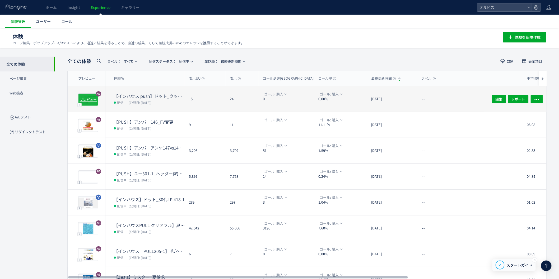
click at [544, 266] on icon at bounding box center [546, 266] width 6 height 6
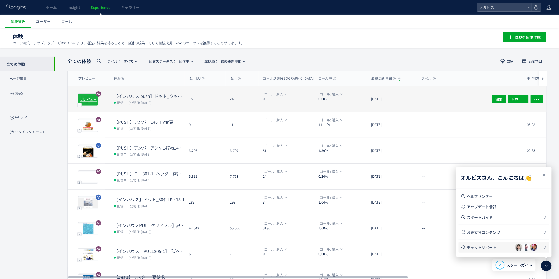
click at [498, 248] on span "チャットサポート" at bounding box center [491, 247] width 48 height 5
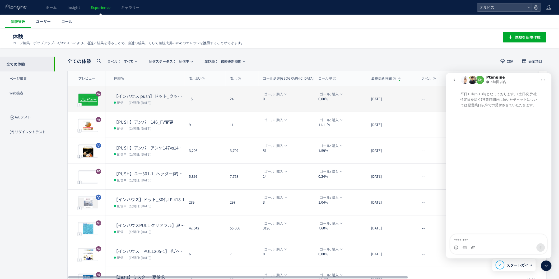
click at [455, 82] on button "go back" at bounding box center [454, 80] width 10 height 10
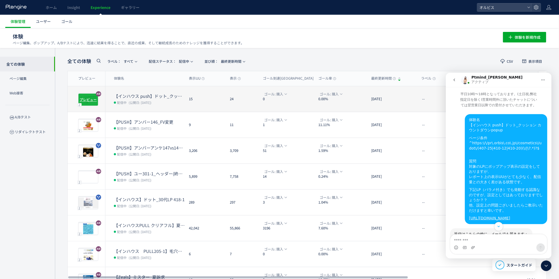
scroll to position [683, 0]
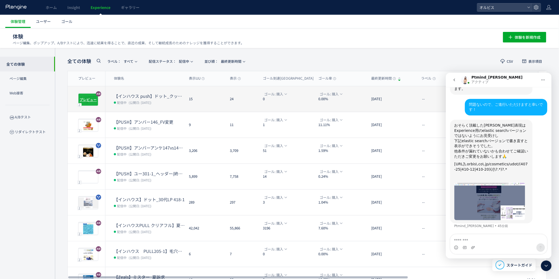
click at [491, 238] on textarea "メッセージ..." at bounding box center [498, 238] width 97 height 9
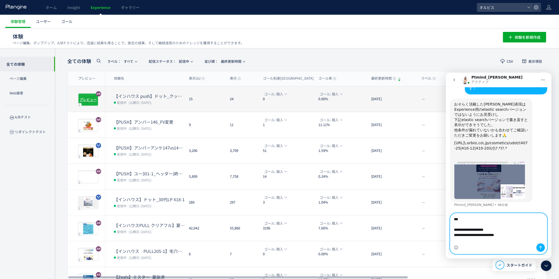
scroll to position [704, 0]
type textarea "**********"
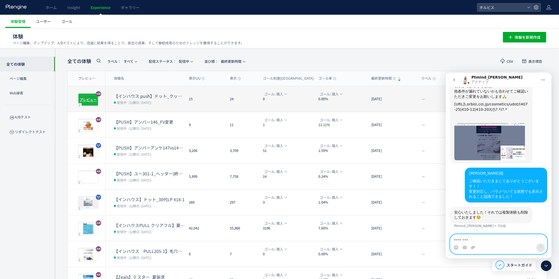
scroll to position [737, 0]
click at [493, 240] on textarea "メッセージ..." at bounding box center [498, 238] width 97 height 9
type textarea "*"
type textarea "**********"
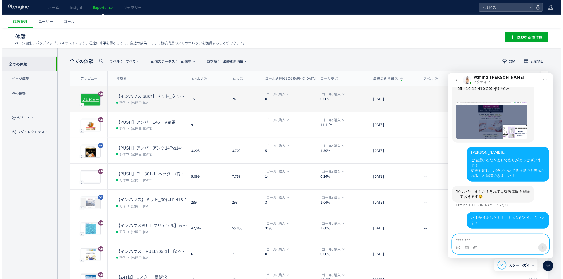
scroll to position [753, 0]
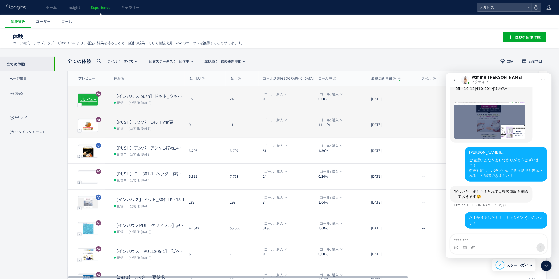
click at [141, 122] on dt "【PUSH】アンバー146_FV変更" at bounding box center [149, 122] width 71 height 6
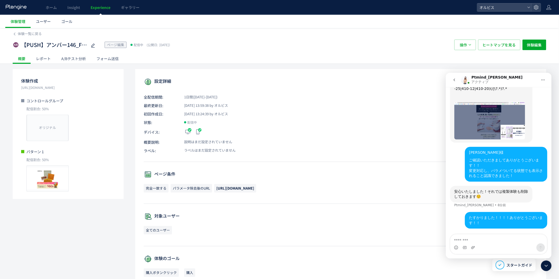
click at [75, 57] on div "A/Bテスト分析" at bounding box center [73, 58] width 35 height 11
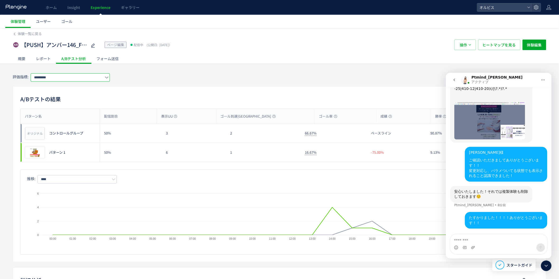
click at [56, 79] on input "*********" at bounding box center [70, 77] width 79 height 8
click at [74, 106] on span "購入" at bounding box center [71, 108] width 69 height 9
type input "**"
click at [34, 154] on span "プレビュー" at bounding box center [34, 152] width 17 height 5
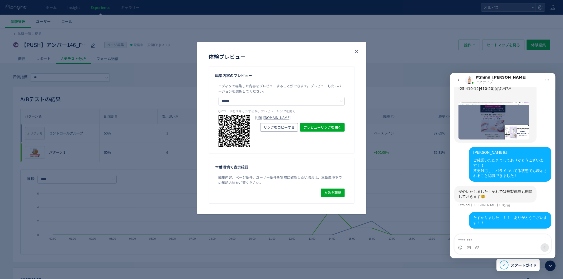
click at [299, 120] on link "https://pr.orbis.co.jp/cosmetics/amber/146/?preview_ptx_token=v4-aada95ba-99a4-…" at bounding box center [300, 117] width 89 height 5
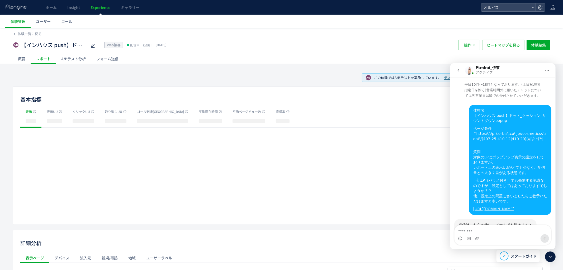
scroll to position [683, 0]
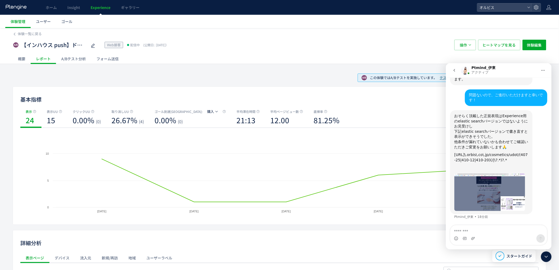
click at [455, 71] on icon "go back" at bounding box center [454, 70] width 4 height 4
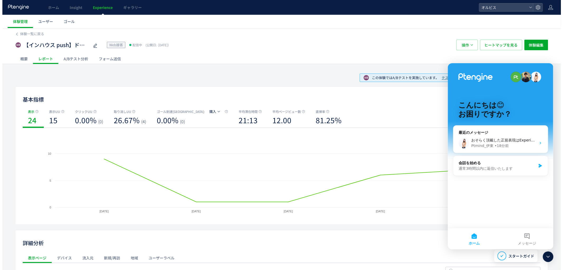
scroll to position [0, 0]
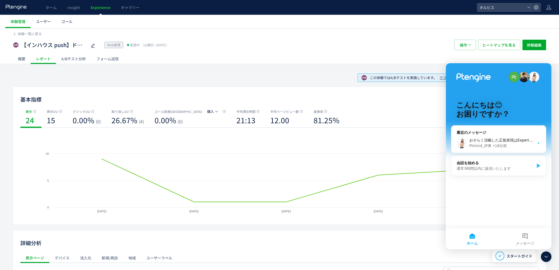
click at [472, 237] on button "ホーム" at bounding box center [471, 238] width 53 height 21
click at [408, 55] on div "概要 レポート A/Bテスト分析 フォーム送信" at bounding box center [279, 58] width 533 height 10
click at [46, 7] on span "ホーム" at bounding box center [51, 7] width 11 height 5
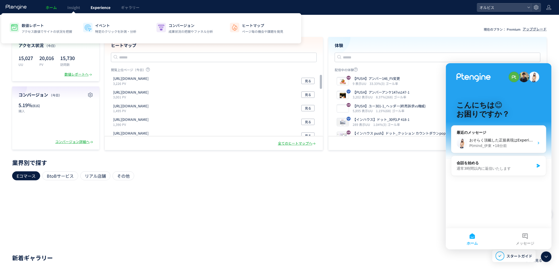
click at [91, 10] on link "Experience" at bounding box center [100, 7] width 30 height 15
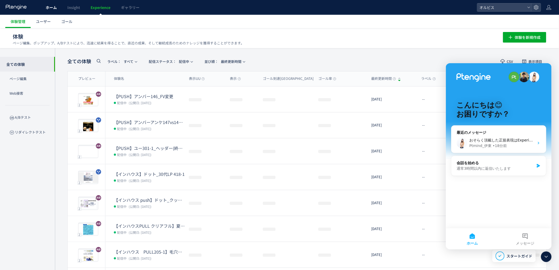
click at [57, 7] on link "ホーム" at bounding box center [51, 7] width 22 height 15
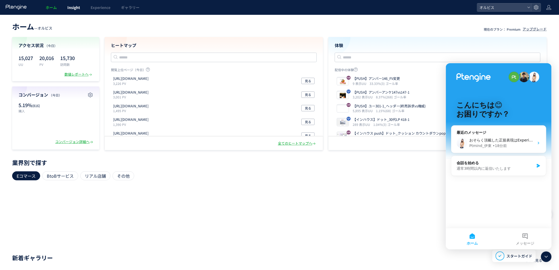
click at [75, 7] on span "Insight" at bounding box center [73, 7] width 13 height 5
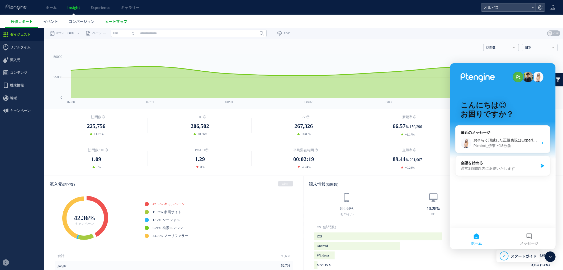
click at [114, 19] on span "ヒートマップ" at bounding box center [116, 21] width 22 height 5
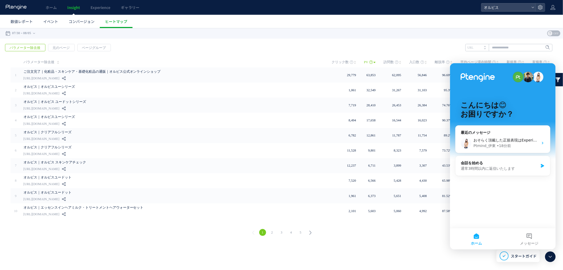
click at [548, 256] on icon at bounding box center [550, 256] width 6 height 6
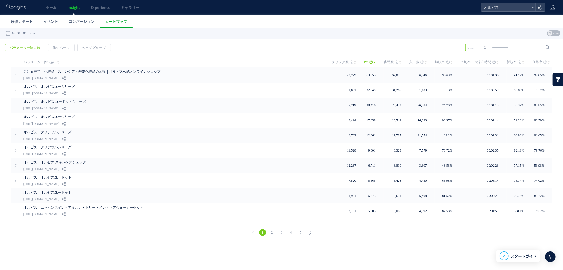
click at [506, 46] on input "text" at bounding box center [508, 47] width 87 height 7
type input "*****"
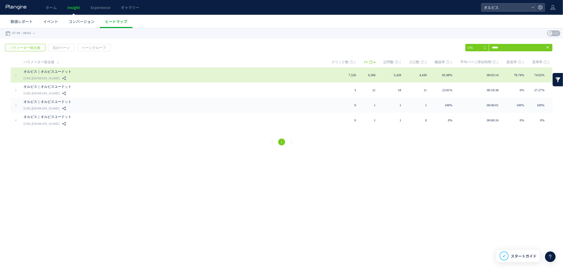
click at [153, 70] on link "オルビス｜オルビスユードット" at bounding box center [142, 71] width 238 height 6
